Goal: Task Accomplishment & Management: Manage account settings

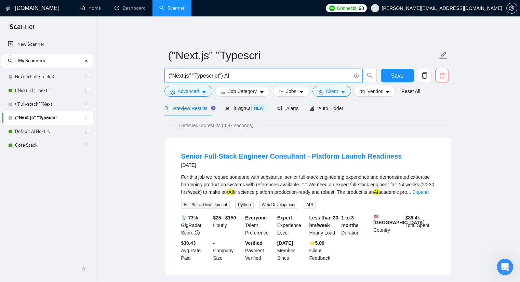
drag, startPoint x: 56, startPoint y: 92, endPoint x: 289, endPoint y: 43, distance: 238.1
click at [56, 92] on link "((Next.js) | "next j" at bounding box center [47, 91] width 65 height 14
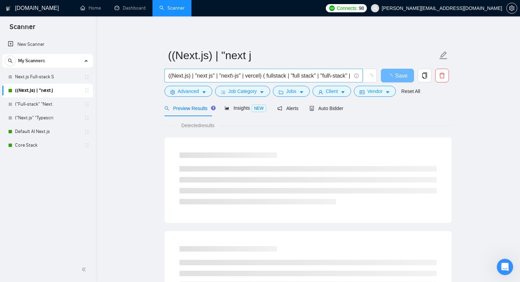
click at [253, 79] on input "((Next.js) | "next js" | "next\-js" | vercel) ( fullstack | "full stack" | "ful…" at bounding box center [260, 75] width 183 height 9
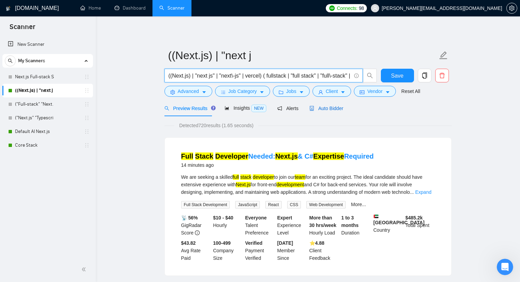
click at [326, 109] on span "Auto Bidder" at bounding box center [327, 108] width 34 height 5
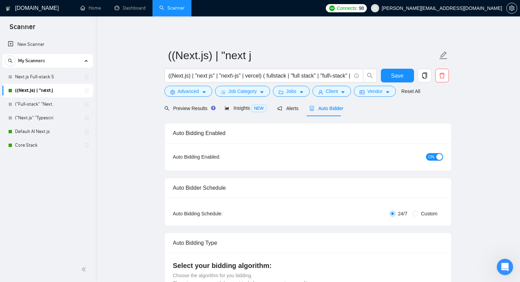
checkbox input "true"
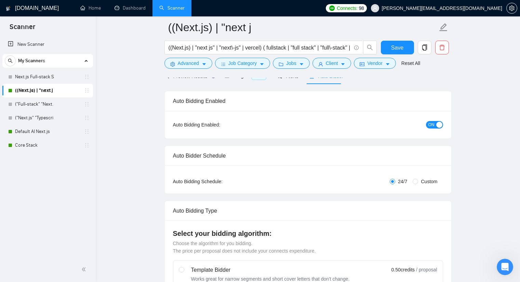
scroll to position [68, 0]
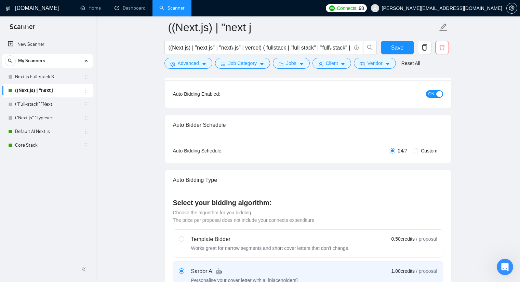
click at [435, 95] on button "ON" at bounding box center [434, 94] width 17 height 8
click at [394, 47] on span "Save" at bounding box center [397, 47] width 12 height 9
